Goal: Book appointment/travel/reservation

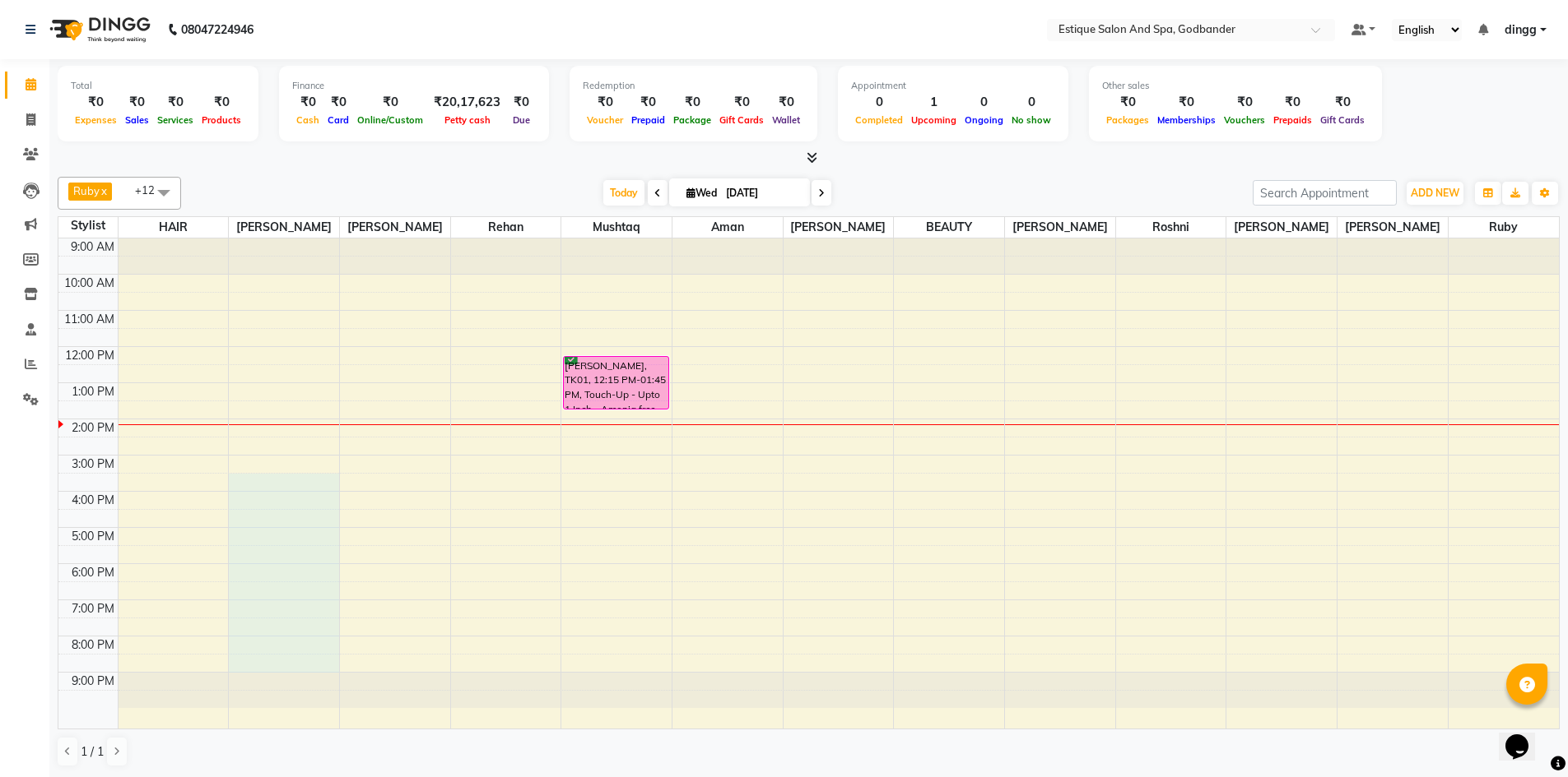
click at [340, 667] on tbody "9:00 AM 10:00 AM 11:00 AM 12:00 PM 1:00 PM 2:00 PM 3:00 PM 4:00 PM 5:00 PM 6:00…" at bounding box center [808, 473] width 1500 height 470
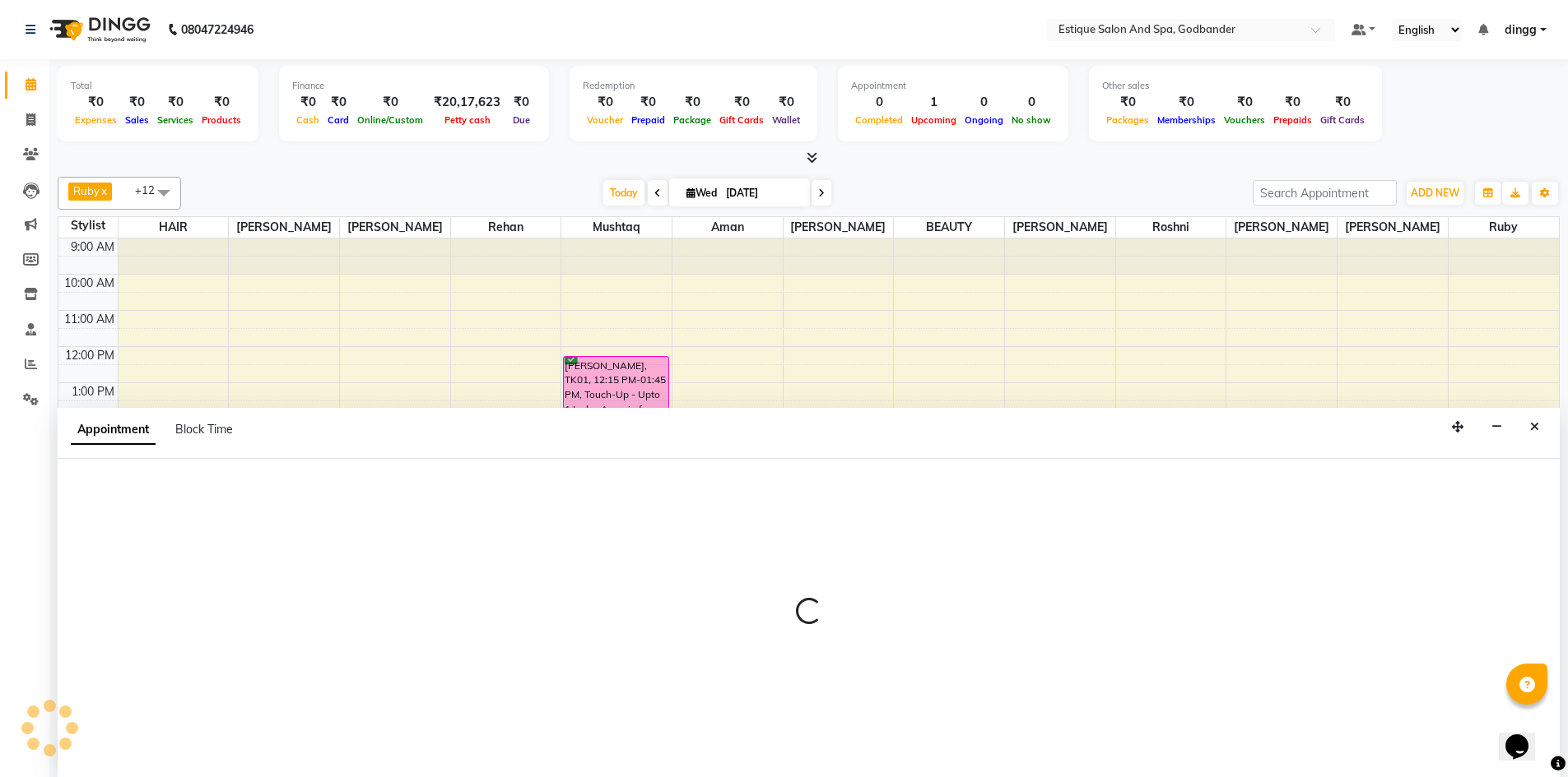
scroll to position [1, 0]
select select "62542"
select select "930"
select select "tentative"
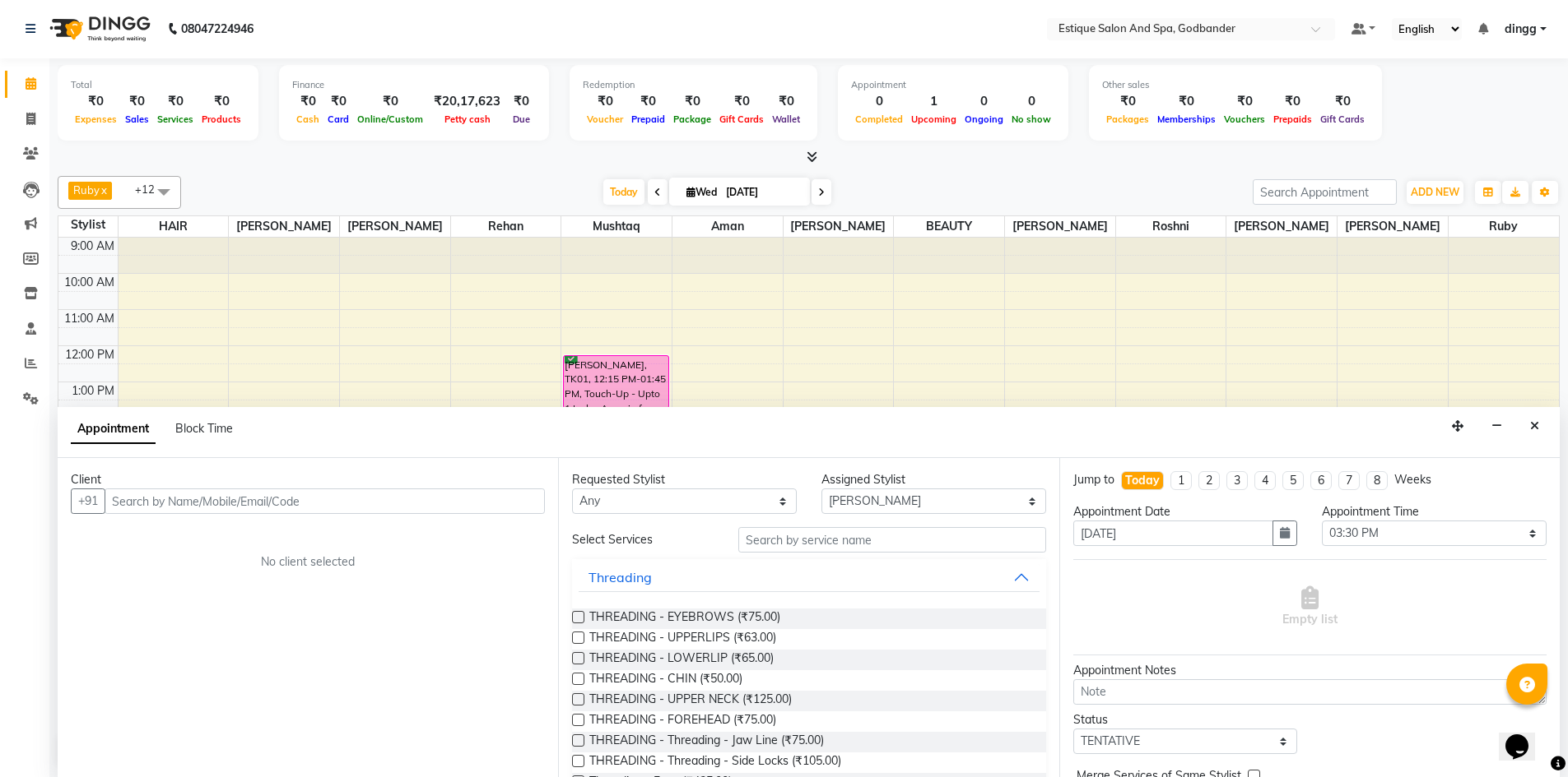
click at [654, 191] on icon at bounding box center [657, 192] width 6 height 10
type input "02-09-2025"
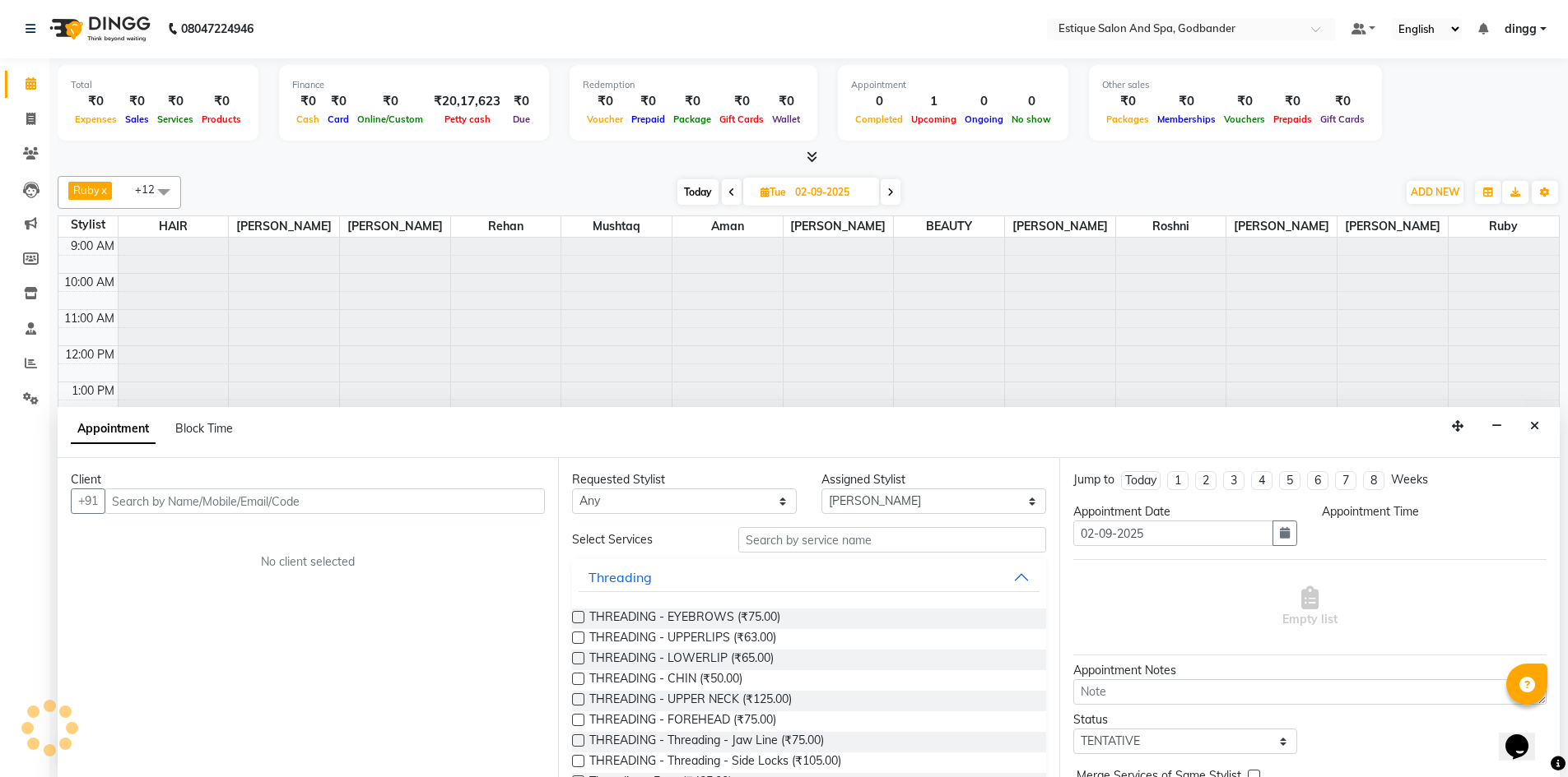
select select "930"
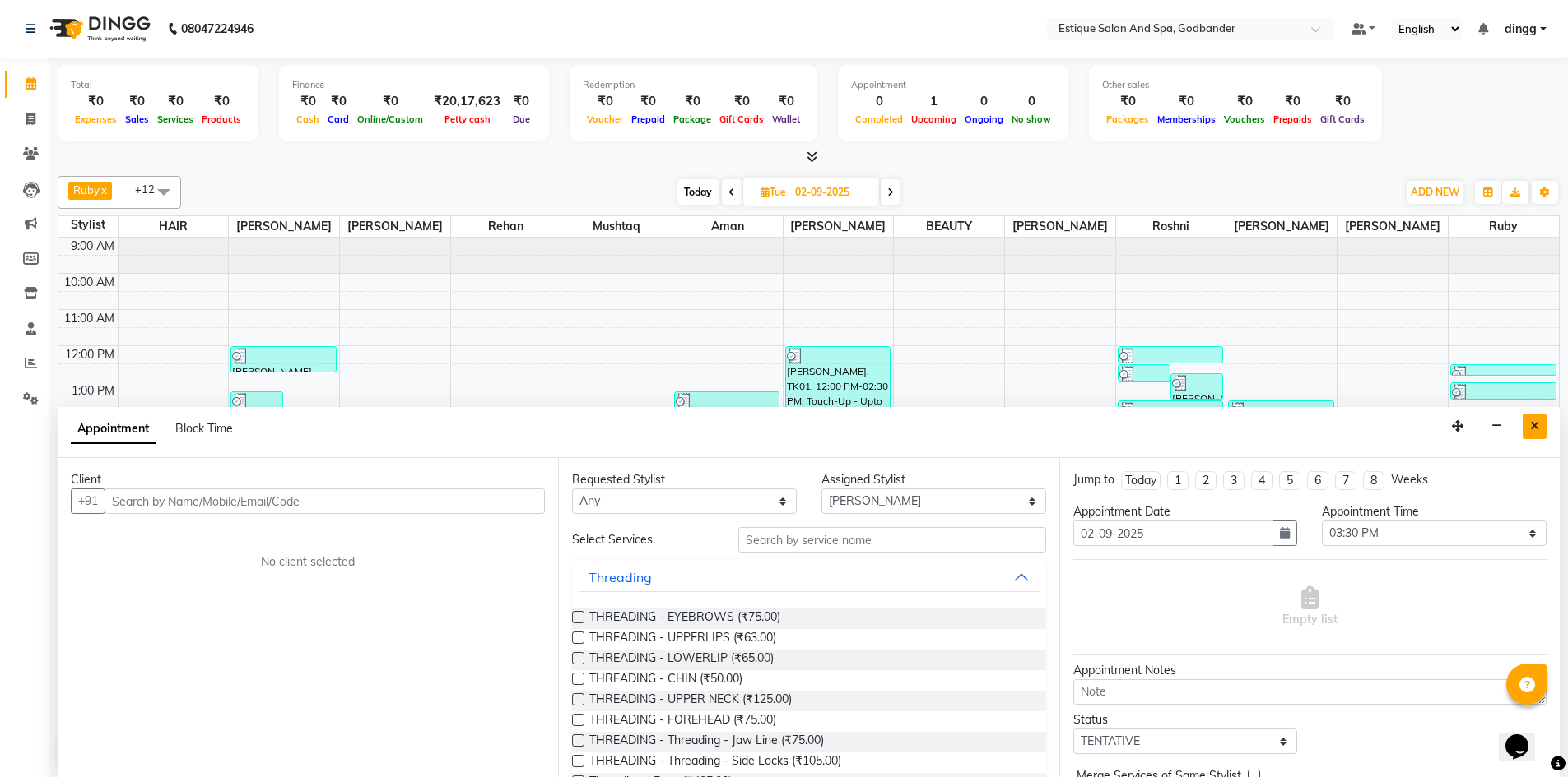
click at [1535, 427] on icon "Close" at bounding box center [1535, 426] width 9 height 11
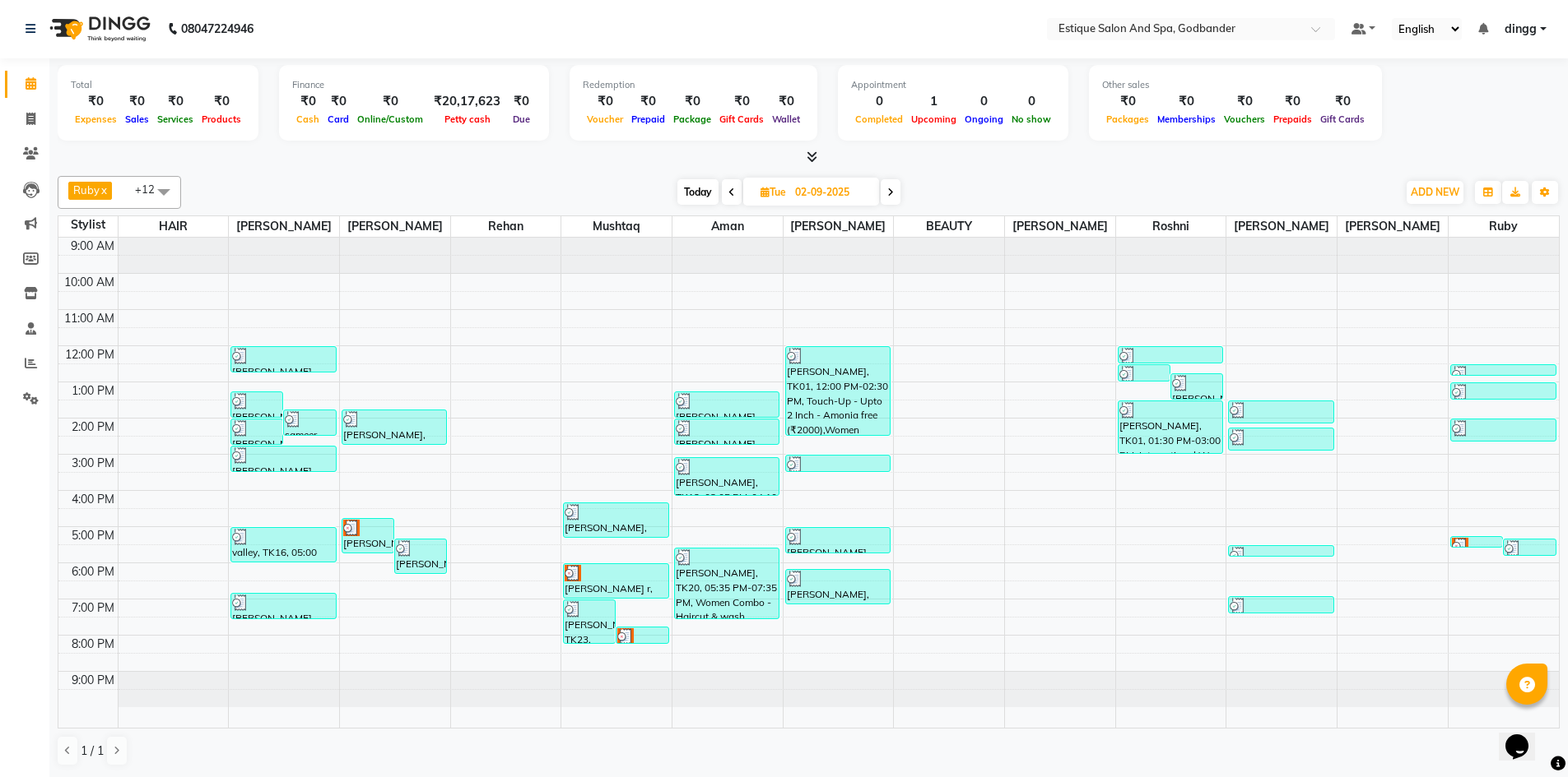
click at [890, 184] on span at bounding box center [890, 192] width 19 height 26
type input "[DATE]"
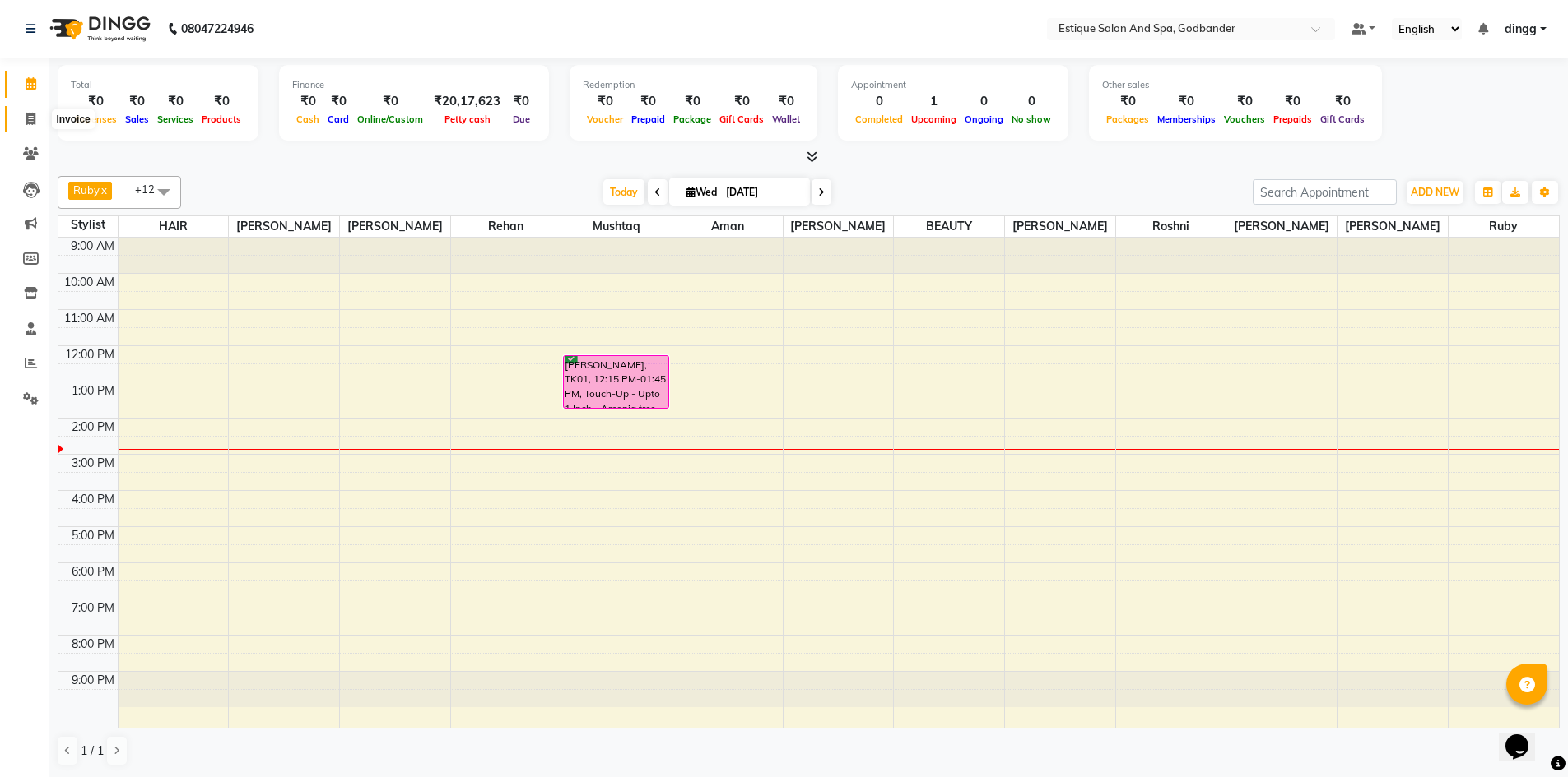
click at [27, 121] on icon at bounding box center [31, 119] width 9 height 12
select select "6103"
select select "service"
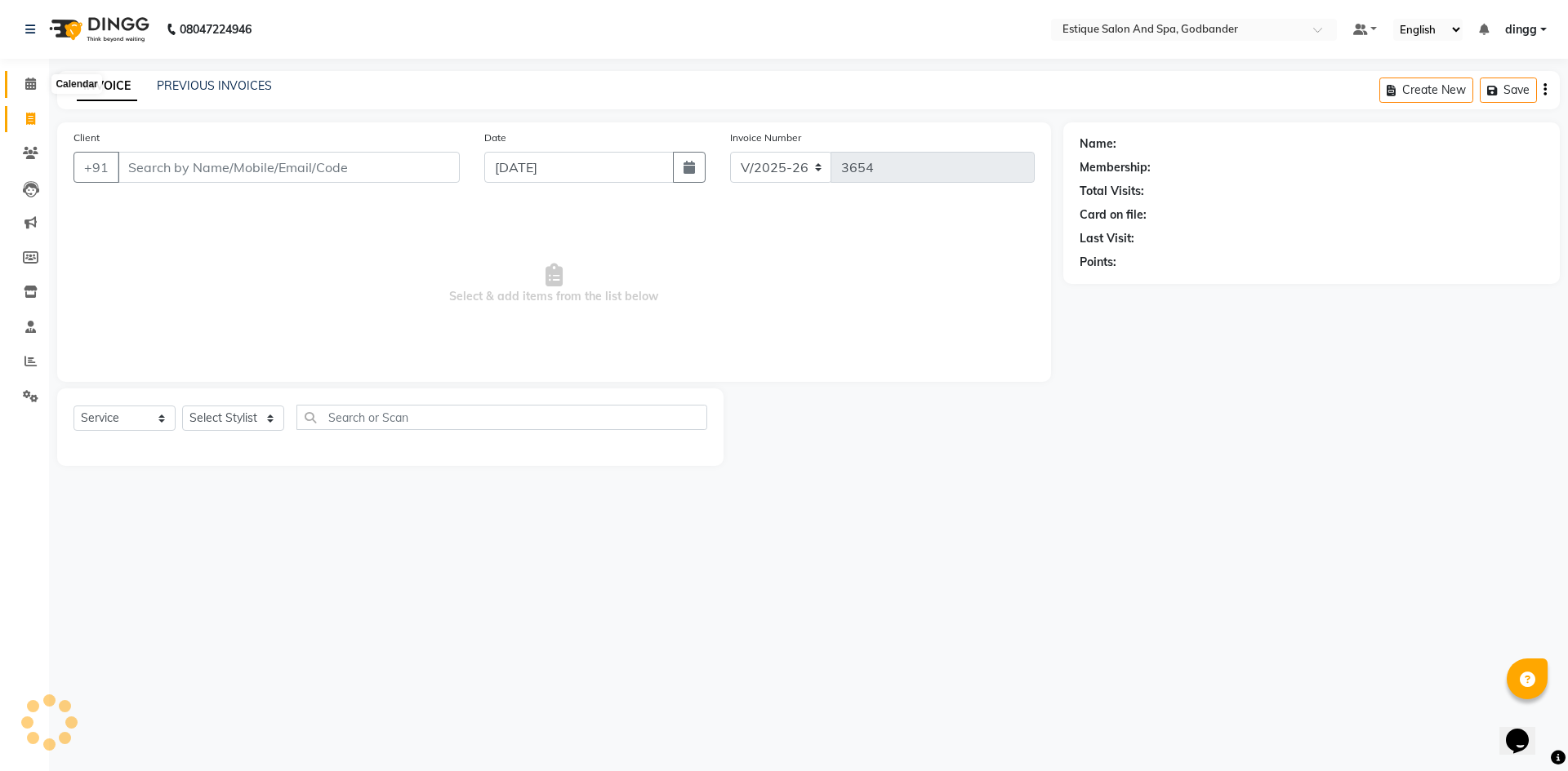
click at [31, 85] on icon at bounding box center [31, 84] width 10 height 12
